Goal: Task Accomplishment & Management: Use online tool/utility

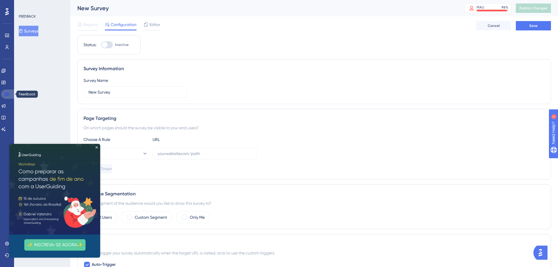
click at [5, 95] on icon at bounding box center [7, 95] width 4 height 4
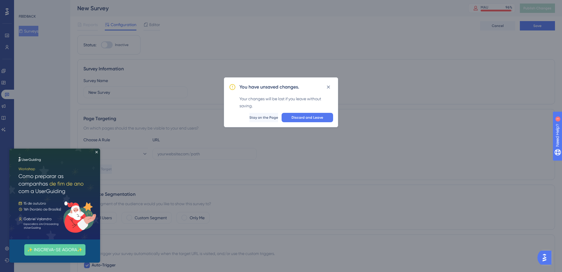
click at [6, 73] on div "You have unsaved changes. Your changes will be lost if you leave without saving…" at bounding box center [281, 136] width 562 height 272
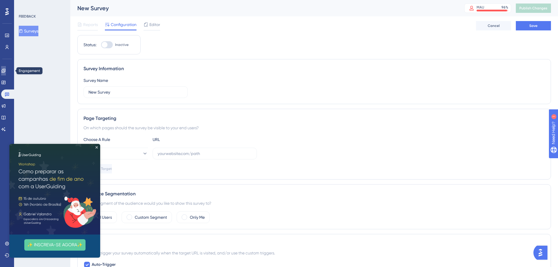
click at [6, 71] on link at bounding box center [3, 70] width 5 height 9
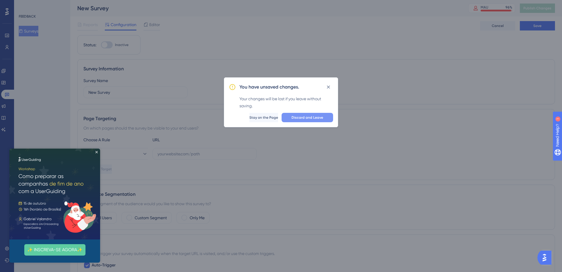
click at [297, 118] on span "Discard and Leave" at bounding box center [307, 117] width 32 height 5
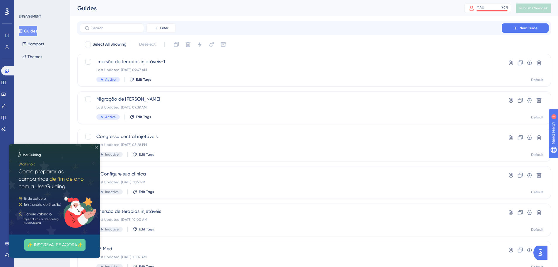
click at [97, 147] on icon "Close Preview" at bounding box center [96, 147] width 2 height 2
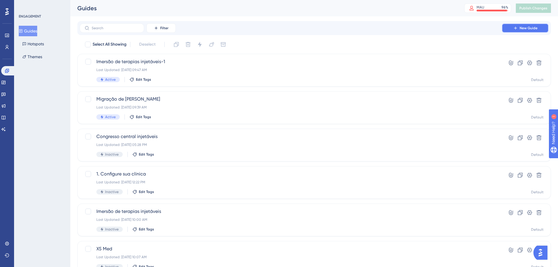
click at [535, 29] on span "New Guide" at bounding box center [528, 28] width 18 height 5
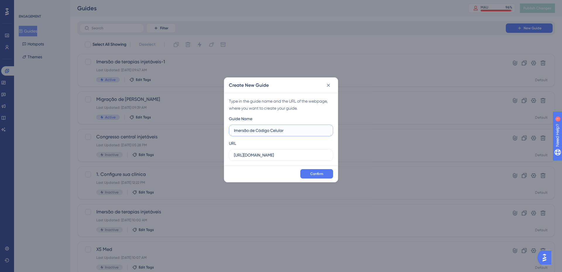
drag, startPoint x: 255, startPoint y: 130, endPoint x: 251, endPoint y: 130, distance: 3.8
click at [251, 130] on input "Imersão de Código Celular" at bounding box center [281, 130] width 94 height 6
type input "Imersão ao Código Celular"
click at [274, 153] on input "https://app.supporthealth.dev.br" at bounding box center [281, 155] width 94 height 6
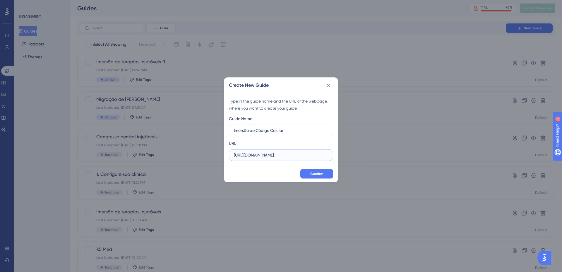
click at [284, 154] on input "https://app.supporthealth.dev.br" at bounding box center [281, 155] width 94 height 6
click at [286, 155] on input "https://app.supportclinic.dev.br" at bounding box center [281, 155] width 94 height 6
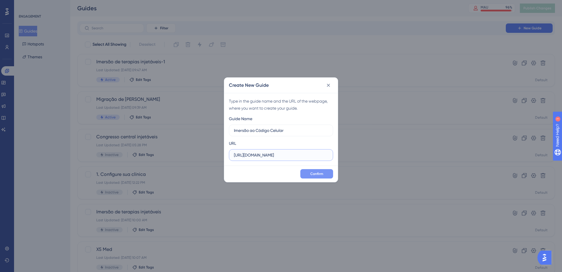
type input "https://app.supportclinic.com.br"
click at [320, 172] on span "Confirm" at bounding box center [316, 173] width 13 height 5
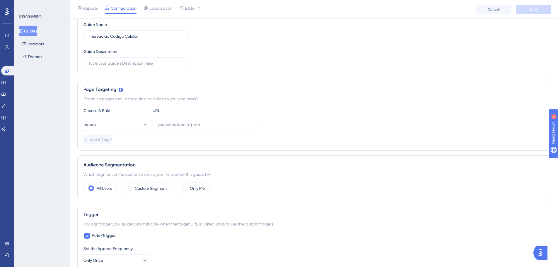
scroll to position [68, 0]
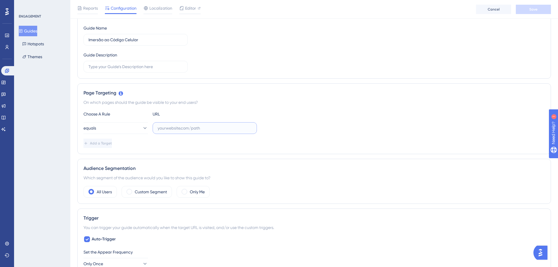
click at [215, 126] on input "text" at bounding box center [204, 128] width 94 height 6
paste input "[URL][DOMAIN_NAME]"
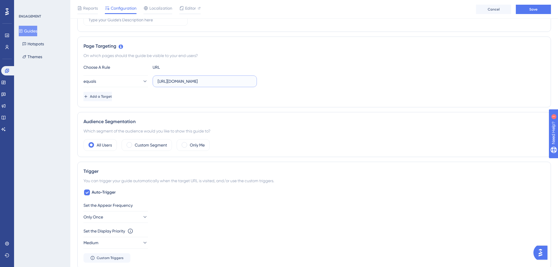
scroll to position [138, 0]
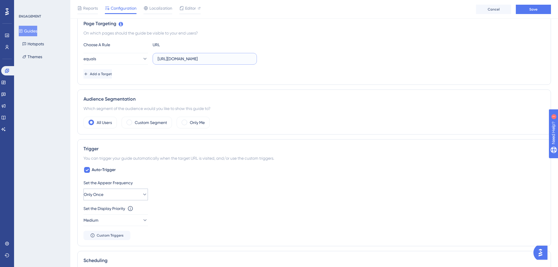
type input "[URL][DOMAIN_NAME]"
click at [142, 196] on icon at bounding box center [145, 195] width 6 height 6
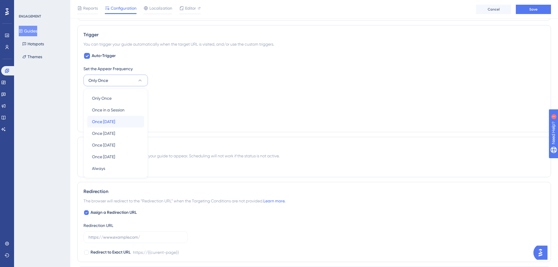
click at [126, 121] on div "Once in 1 day Once in 1 day" at bounding box center [115, 122] width 47 height 12
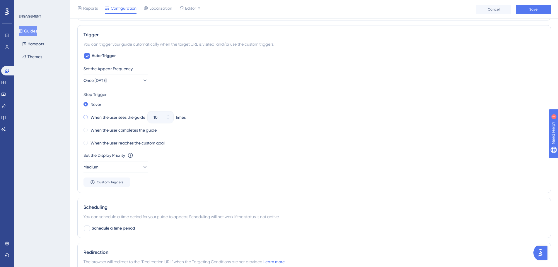
click at [104, 117] on label "When the user sees the guide" at bounding box center [117, 117] width 55 height 7
click at [165, 116] on icon at bounding box center [164, 115] width 2 height 1
click at [165, 115] on icon at bounding box center [164, 115] width 2 height 1
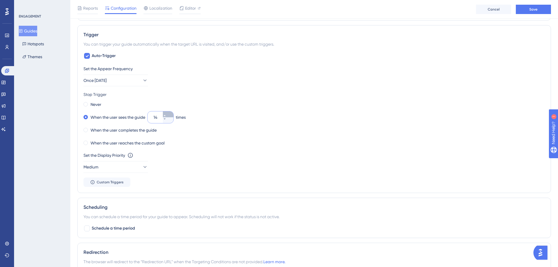
click at [165, 115] on icon at bounding box center [164, 115] width 2 height 1
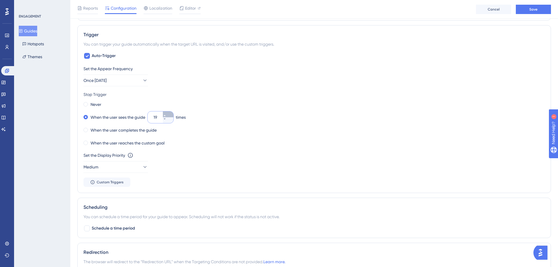
click at [165, 115] on icon at bounding box center [164, 115] width 2 height 1
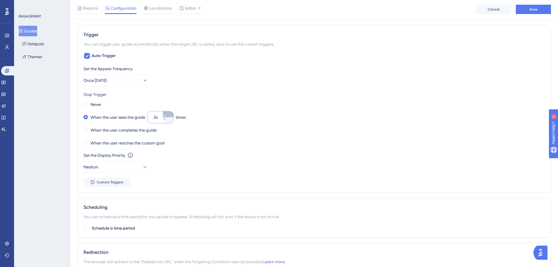
click at [165, 115] on icon at bounding box center [164, 115] width 2 height 1
type input "25"
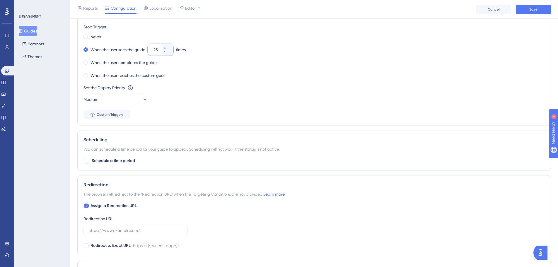
scroll to position [340, 0]
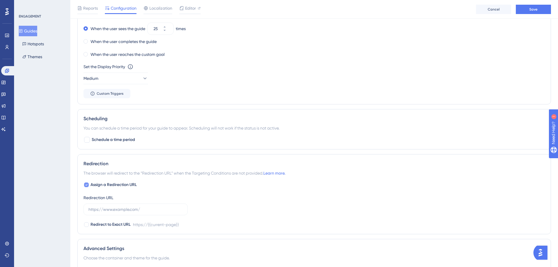
click at [121, 184] on span "Assign a Redirection URL" at bounding box center [113, 184] width 46 height 7
checkbox input "false"
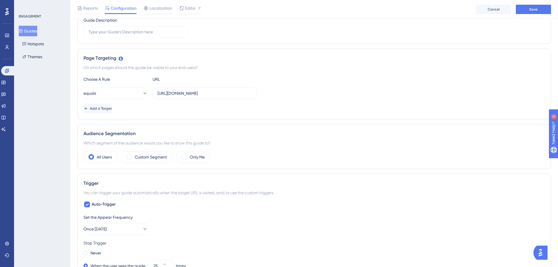
scroll to position [0, 0]
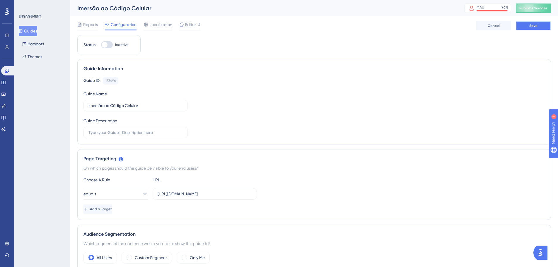
click at [538, 25] on button "Save" at bounding box center [532, 25] width 35 height 9
click at [116, 42] on label "Inactive" at bounding box center [115, 44] width 28 height 7
click at [101, 45] on input "Inactive" at bounding box center [101, 45] width 0 height 0
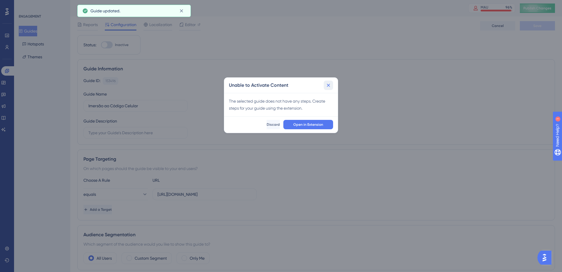
click at [329, 84] on icon at bounding box center [328, 85] width 6 height 6
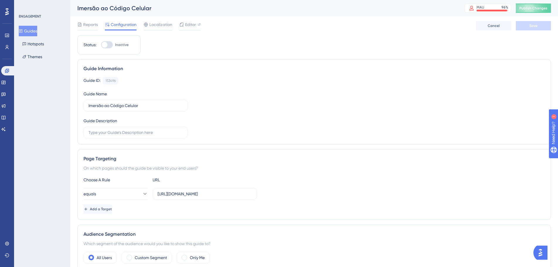
click at [110, 44] on div at bounding box center [107, 44] width 12 height 7
click at [101, 45] on input "Inactive" at bounding box center [101, 45] width 0 height 0
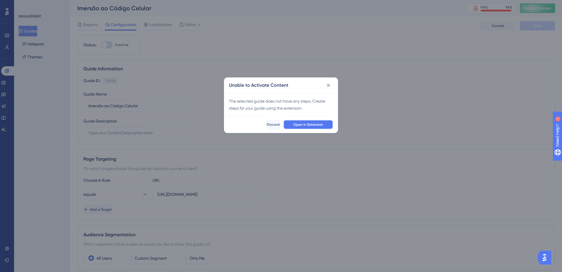
click at [315, 125] on span "Open in Extension" at bounding box center [308, 124] width 30 height 5
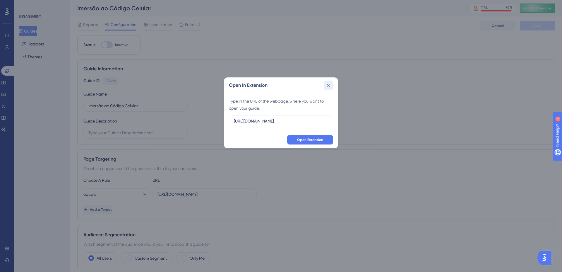
click at [328, 84] on icon at bounding box center [328, 85] width 6 height 6
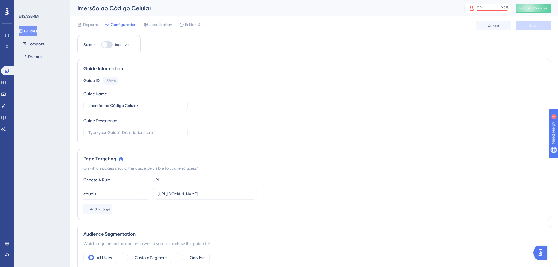
click at [107, 44] on div at bounding box center [105, 45] width 6 height 6
click at [101, 45] on input "Inactive" at bounding box center [101, 45] width 0 height 0
checkbox input "false"
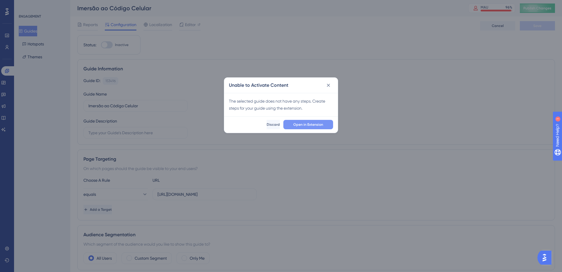
click at [303, 125] on span "Open in Extension" at bounding box center [308, 124] width 30 height 5
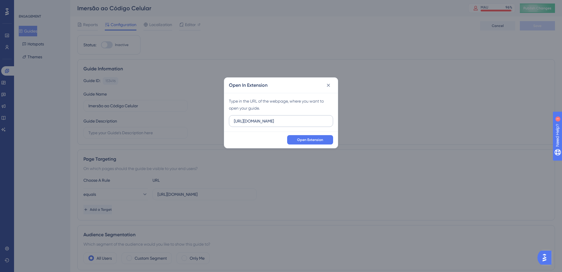
click at [283, 119] on input "https://app.supporthealth.dev.br" at bounding box center [281, 121] width 94 height 6
type input "https://app.supportclinic.com.br"
click at [306, 142] on span "Open Extension" at bounding box center [310, 139] width 26 height 5
click at [278, 121] on input "https://app.supporthealth.dev.br" at bounding box center [281, 121] width 94 height 6
click at [278, 120] on input "https://app.supporthealth.dev.br" at bounding box center [281, 121] width 94 height 6
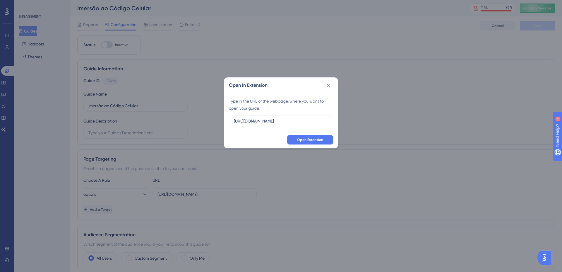
drag, startPoint x: 194, startPoint y: 61, endPoint x: 182, endPoint y: 60, distance: 11.8
click at [194, 61] on div "Open In Extension Type in the URL of the webpage, where you want to open your g…" at bounding box center [281, 136] width 562 height 272
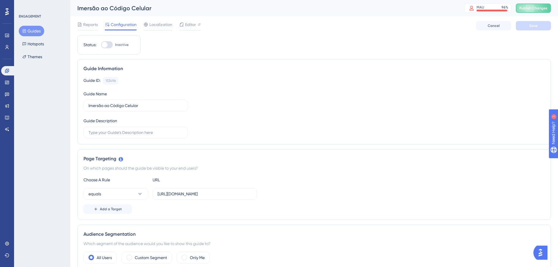
click at [107, 44] on div at bounding box center [105, 45] width 6 height 6
click at [101, 45] on input "Inactive" at bounding box center [101, 45] width 0 height 0
checkbox input "false"
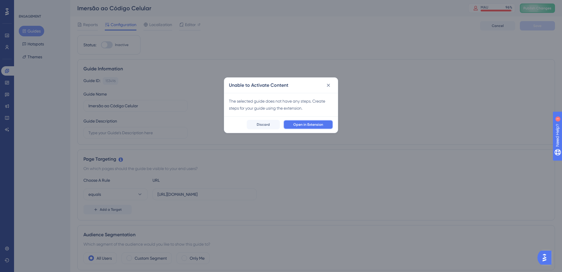
click at [306, 123] on span "Open in Extension" at bounding box center [308, 124] width 30 height 5
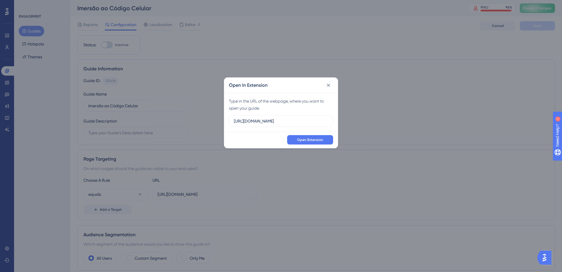
drag, startPoint x: 284, startPoint y: 121, endPoint x: 307, endPoint y: 111, distance: 25.1
click at [284, 120] on input "https://app.supporthealth.dev.br" at bounding box center [281, 121] width 94 height 6
type input "https://app.supportclinic.com.br"
click at [323, 138] on span "Open Extension" at bounding box center [310, 139] width 26 height 5
click at [277, 120] on input "https://app.supporthealth.dev.br" at bounding box center [281, 121] width 94 height 6
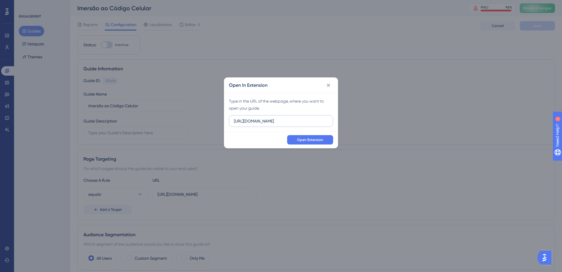
click at [277, 120] on input "https://app.supporthealth.dev.br" at bounding box center [281, 121] width 94 height 6
click at [282, 119] on input "https://app.supporthealth.dev.br" at bounding box center [281, 121] width 94 height 6
click at [288, 120] on input "https://app.supporthealth.dev.br" at bounding box center [281, 121] width 94 height 6
click at [284, 120] on input "https://app.supporthealth.dev.br" at bounding box center [281, 121] width 94 height 6
type input "https://app.supportclinic.com.br"
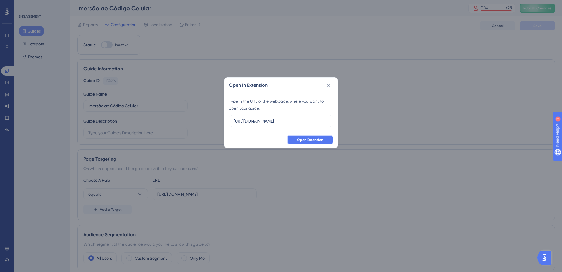
click at [319, 139] on span "Open Extension" at bounding box center [310, 139] width 26 height 5
drag, startPoint x: 399, startPoint y: 56, endPoint x: 335, endPoint y: 96, distance: 75.6
click at [400, 56] on div "Open In Extension Type in the URL of the webpage, where you want to open your g…" at bounding box center [281, 136] width 562 height 272
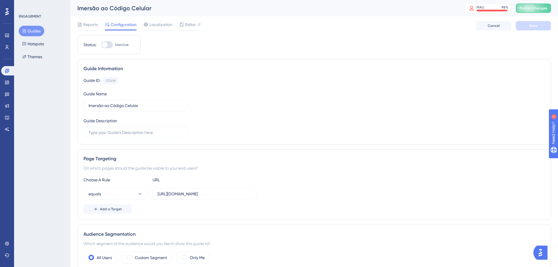
click at [251, 66] on div "Guide Information" at bounding box center [313, 68] width 461 height 7
drag, startPoint x: 455, startPoint y: 46, endPoint x: 284, endPoint y: 42, distance: 171.3
click at [128, 43] on div "Status: Inactive" at bounding box center [108, 44] width 51 height 7
click at [110, 44] on div at bounding box center [107, 44] width 12 height 7
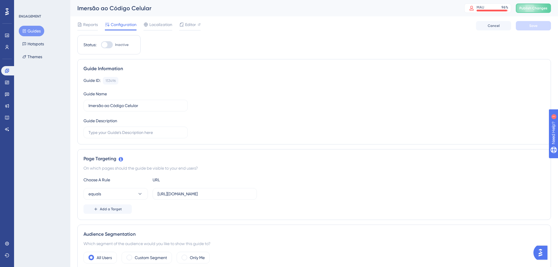
click at [101, 45] on input "Inactive" at bounding box center [101, 45] width 0 height 0
checkbox input "true"
click at [537, 25] on button "Save" at bounding box center [532, 25] width 35 height 9
click at [188, 25] on span "Editor" at bounding box center [190, 24] width 11 height 7
click at [537, 9] on button "Publish Changes" at bounding box center [532, 8] width 35 height 9
